Goal: Task Accomplishment & Management: Manage account settings

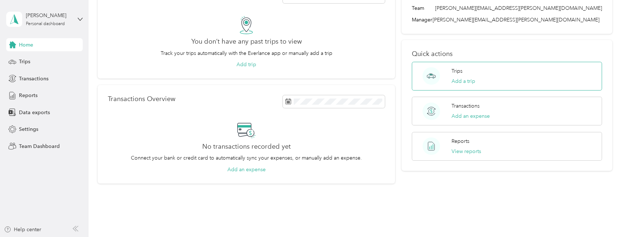
scroll to position [73, 0]
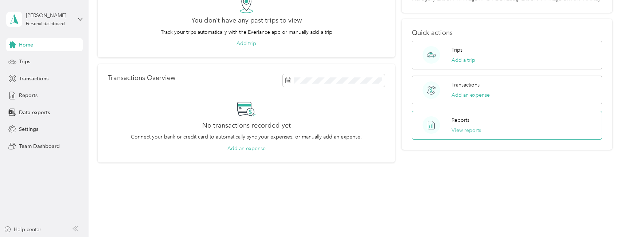
click at [310, 128] on button "View reports" at bounding box center [465, 131] width 29 height 8
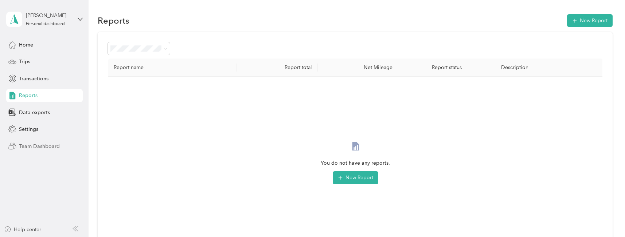
click at [31, 145] on span "Team Dashboard" at bounding box center [39, 147] width 41 height 8
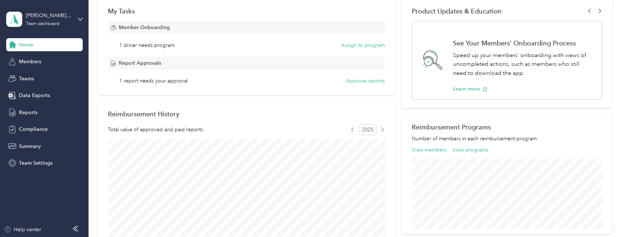
scroll to position [146, 0]
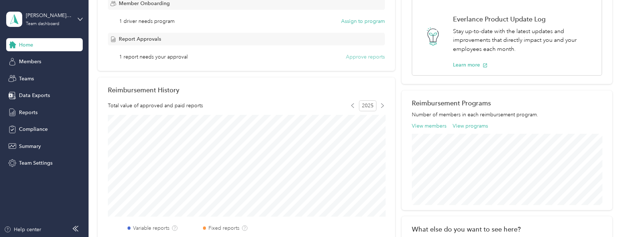
click at [310, 56] on button "Approve reports" at bounding box center [365, 57] width 39 height 8
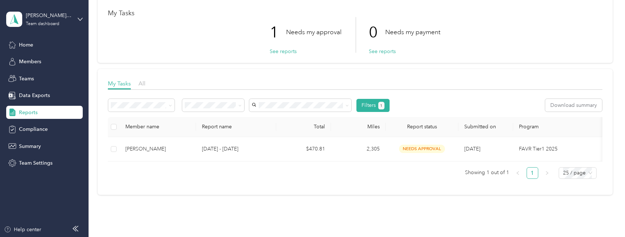
scroll to position [55, 0]
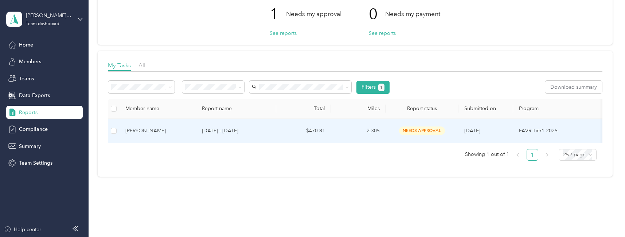
click at [310, 130] on span "needs approval" at bounding box center [422, 131] width 46 height 8
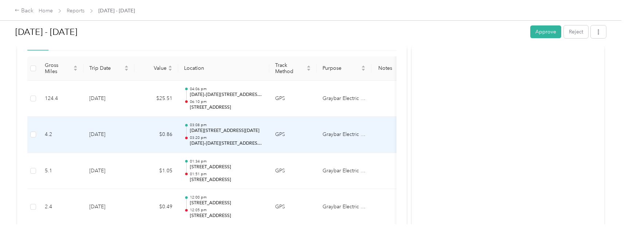
scroll to position [164, 0]
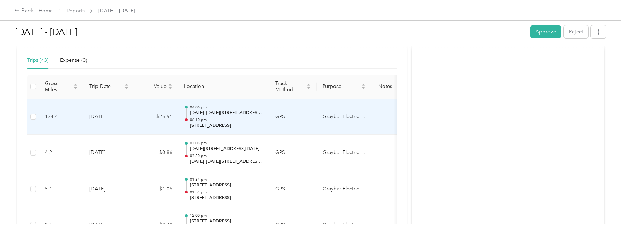
click at [248, 118] on p "06:10 pm" at bounding box center [227, 120] width 74 height 5
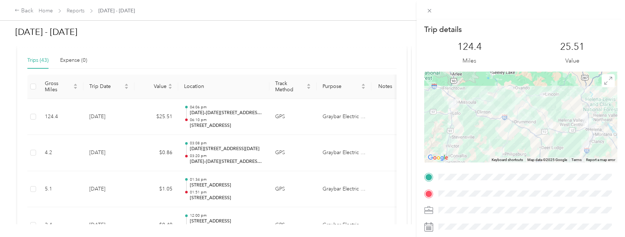
drag, startPoint x: 375, startPoint y: 49, endPoint x: 431, endPoint y: 29, distance: 59.3
click at [310, 61] on div "Trip details This trip cannot be edited because it is either under review, appr…" at bounding box center [312, 118] width 625 height 237
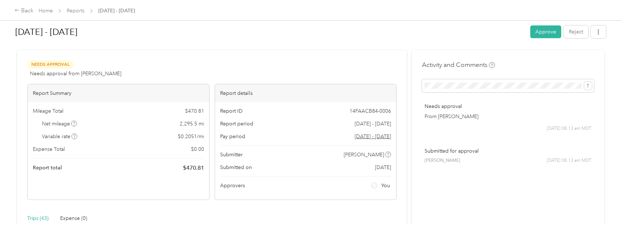
scroll to position [0, 0]
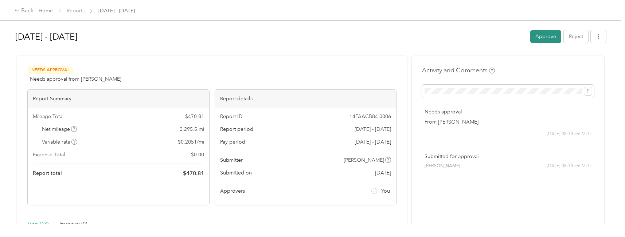
click at [310, 39] on button "Approve" at bounding box center [545, 36] width 31 height 13
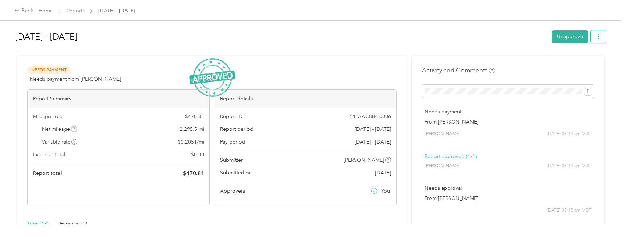
click at [310, 36] on button "button" at bounding box center [597, 36] width 15 height 13
click at [310, 62] on span "Download" at bounding box center [578, 63] width 24 height 8
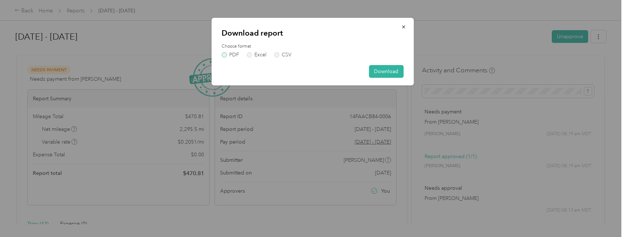
click at [224, 56] on label "PDF" at bounding box center [229, 54] width 17 height 5
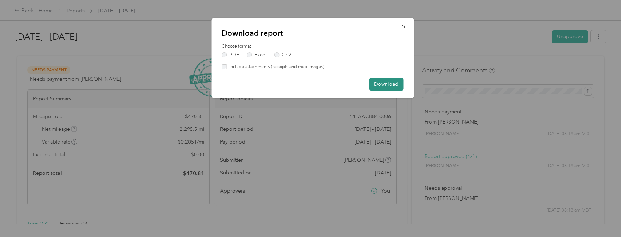
click at [310, 83] on button "Download" at bounding box center [386, 84] width 35 height 13
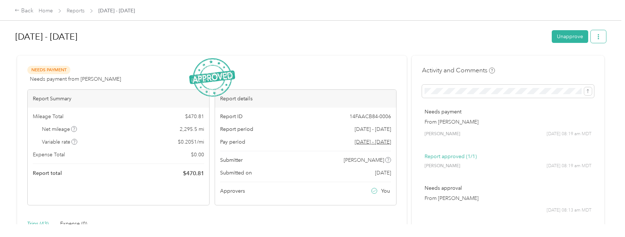
click at [310, 34] on button "button" at bounding box center [597, 36] width 15 height 13
click at [310, 63] on span "Download" at bounding box center [578, 63] width 24 height 8
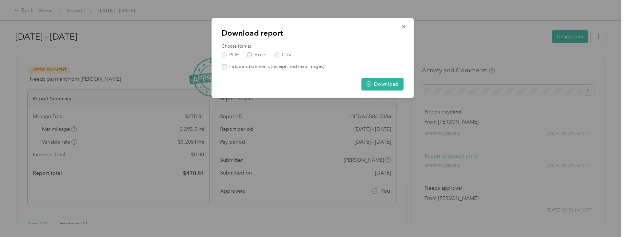
click at [250, 54] on label "Excel" at bounding box center [257, 54] width 20 height 5
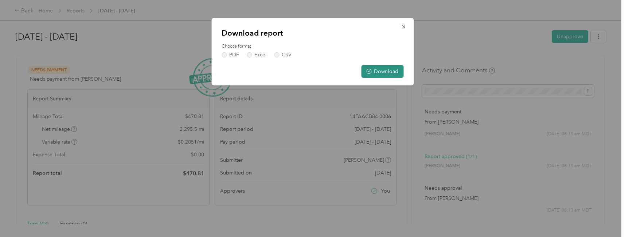
click at [310, 72] on button "Download" at bounding box center [382, 71] width 42 height 13
